Goal: Task Accomplishment & Management: Manage account settings

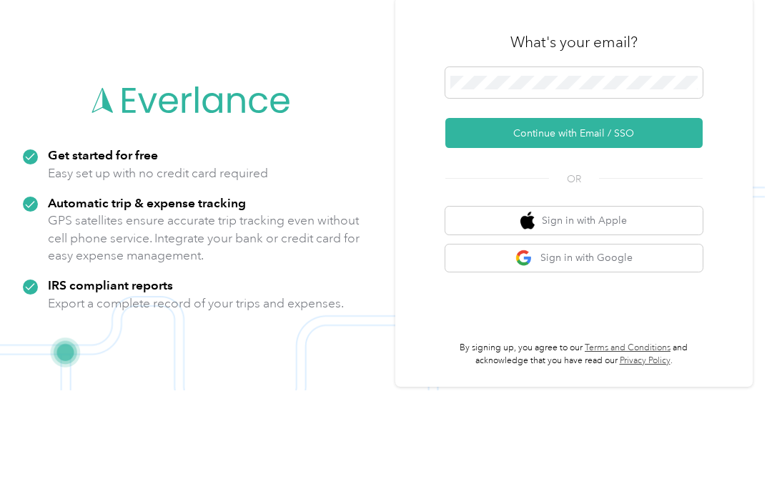
click at [606, 217] on button "Continue with Email / SSO" at bounding box center [573, 232] width 257 height 30
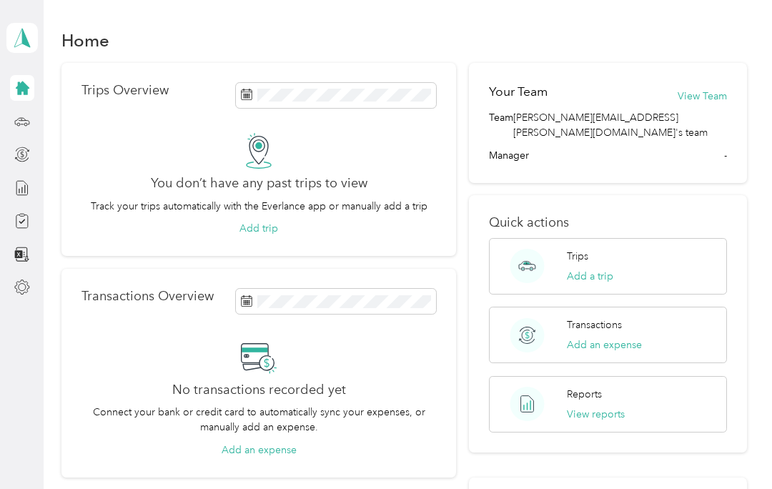
click at [25, 124] on icon at bounding box center [22, 122] width 16 height 16
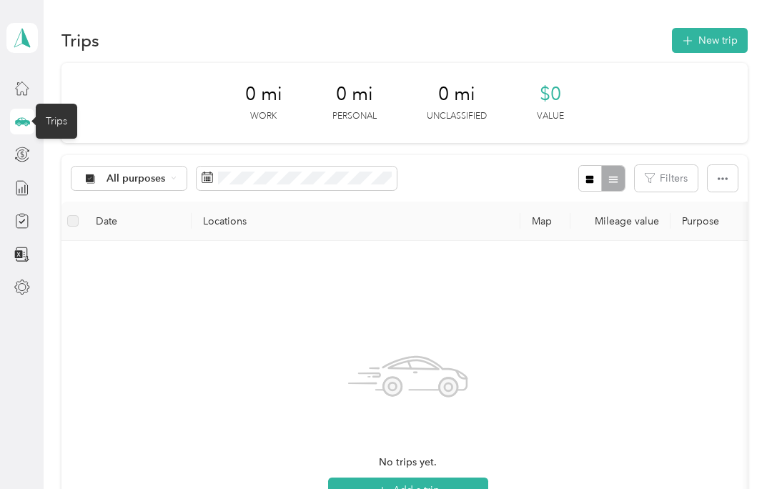
scroll to position [75, 0]
